Goal: Information Seeking & Learning: Understand process/instructions

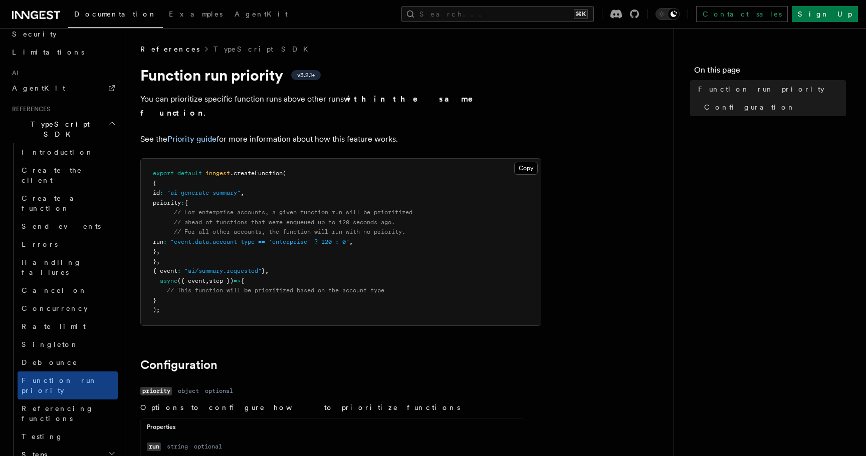
drag, startPoint x: 185, startPoint y: 231, endPoint x: 137, endPoint y: 189, distance: 63.5
click at [137, 189] on div "References TypeScript SDK Function run priority v3.2.1+ You can prioritize spec…" at bounding box center [414, 450] width 581 height 901
click at [214, 236] on pre "export default inngest .createFunction ( { id : "ai-generate-summary" , priorit…" at bounding box center [341, 242] width 400 height 167
click at [205, 236] on pre "export default inngest .createFunction ( { id : "ai-generate-summary" , priorit…" at bounding box center [341, 242] width 400 height 167
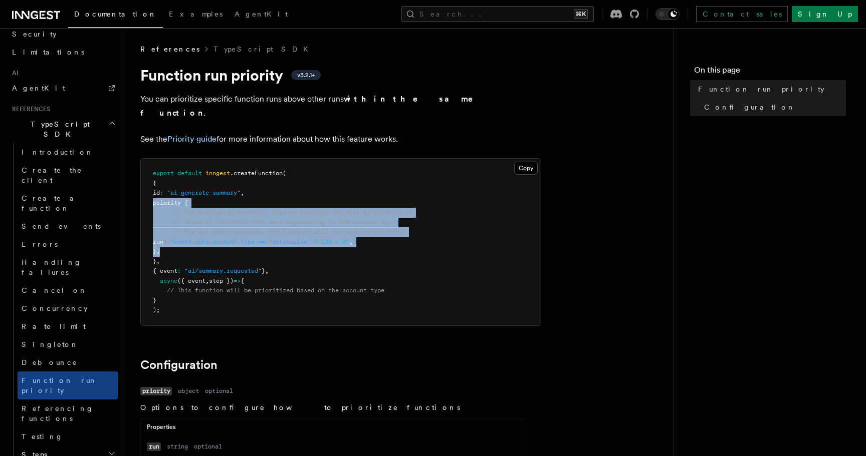
drag, startPoint x: 195, startPoint y: 238, endPoint x: 134, endPoint y: 191, distance: 77.3
click at [134, 191] on div "References TypeScript SDK Function run priority v3.2.1+ You can prioritize spec…" at bounding box center [414, 450] width 581 height 901
copy code "priority : { // For enterprise accounts, a given function run will be prioritiz…"
click at [208, 134] on link "Priority guide" at bounding box center [191, 139] width 49 height 10
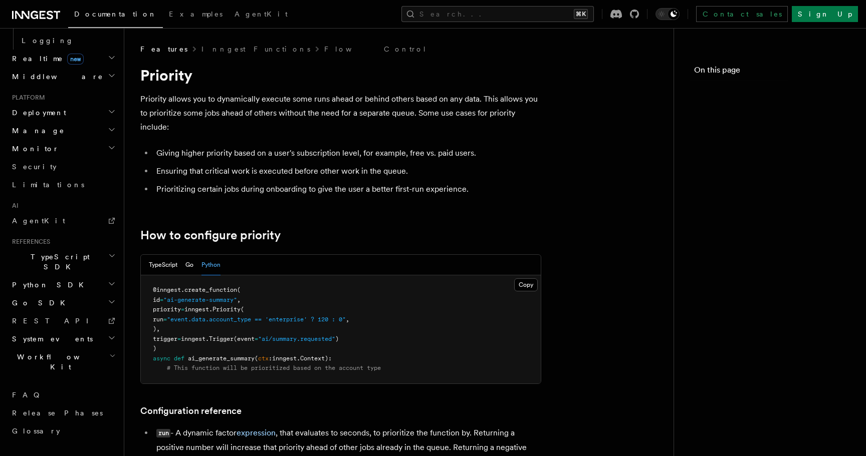
scroll to position [494, 0]
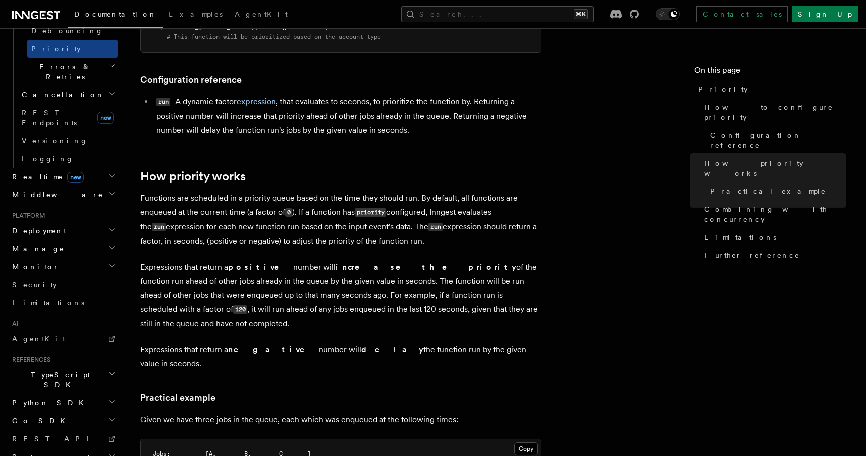
scroll to position [152, 0]
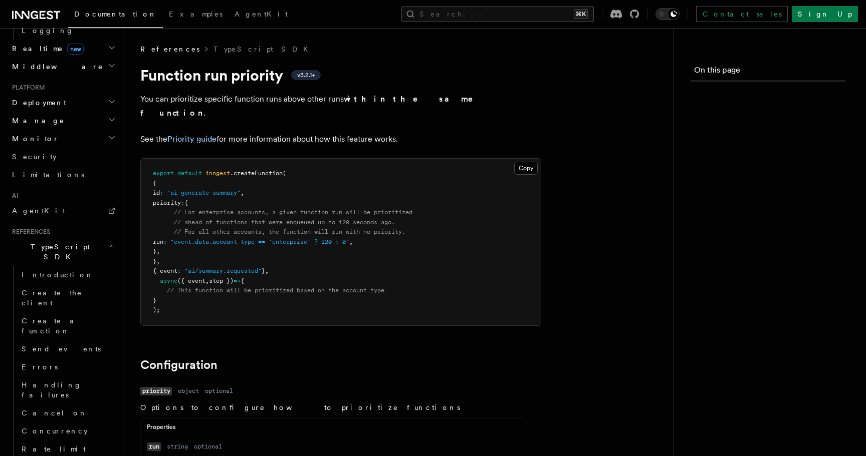
scroll to position [616, 0]
